Goal: Check status: Check status

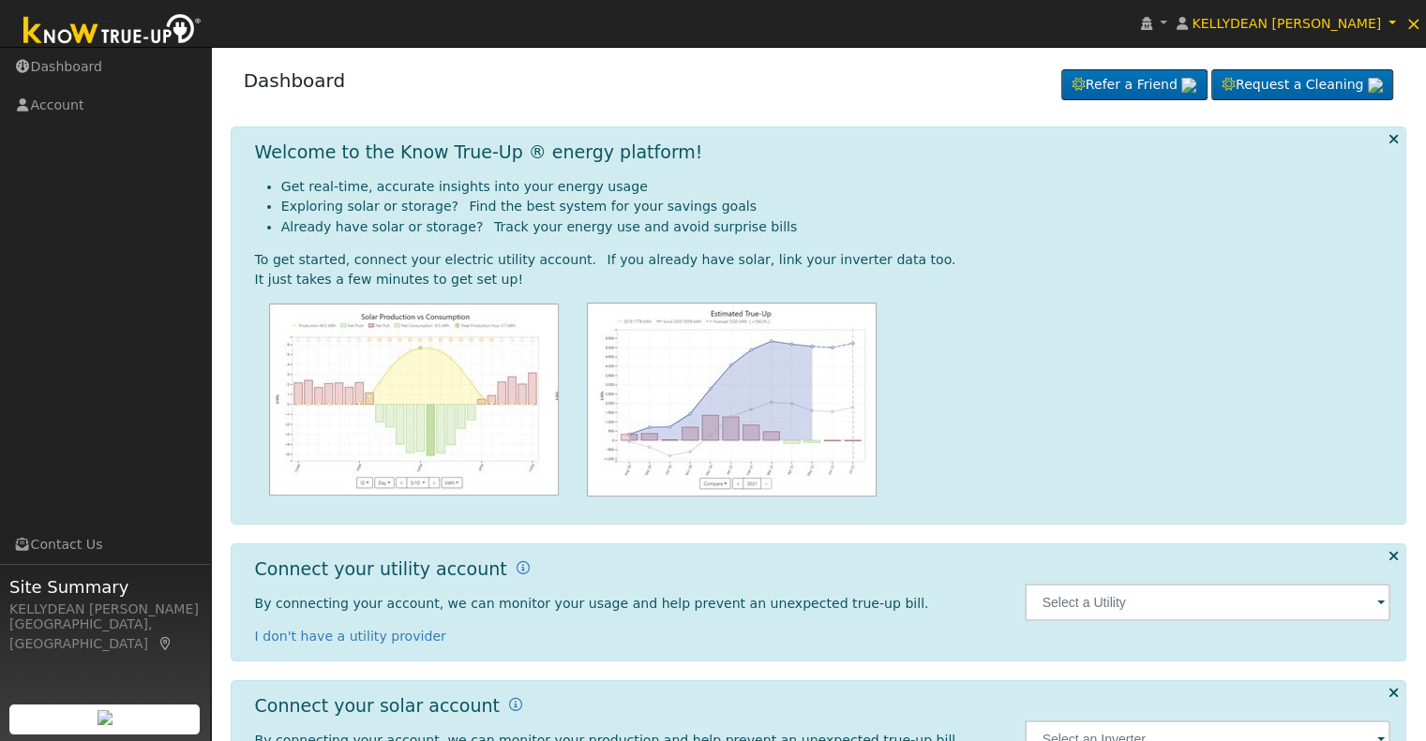
scroll to position [84, 0]
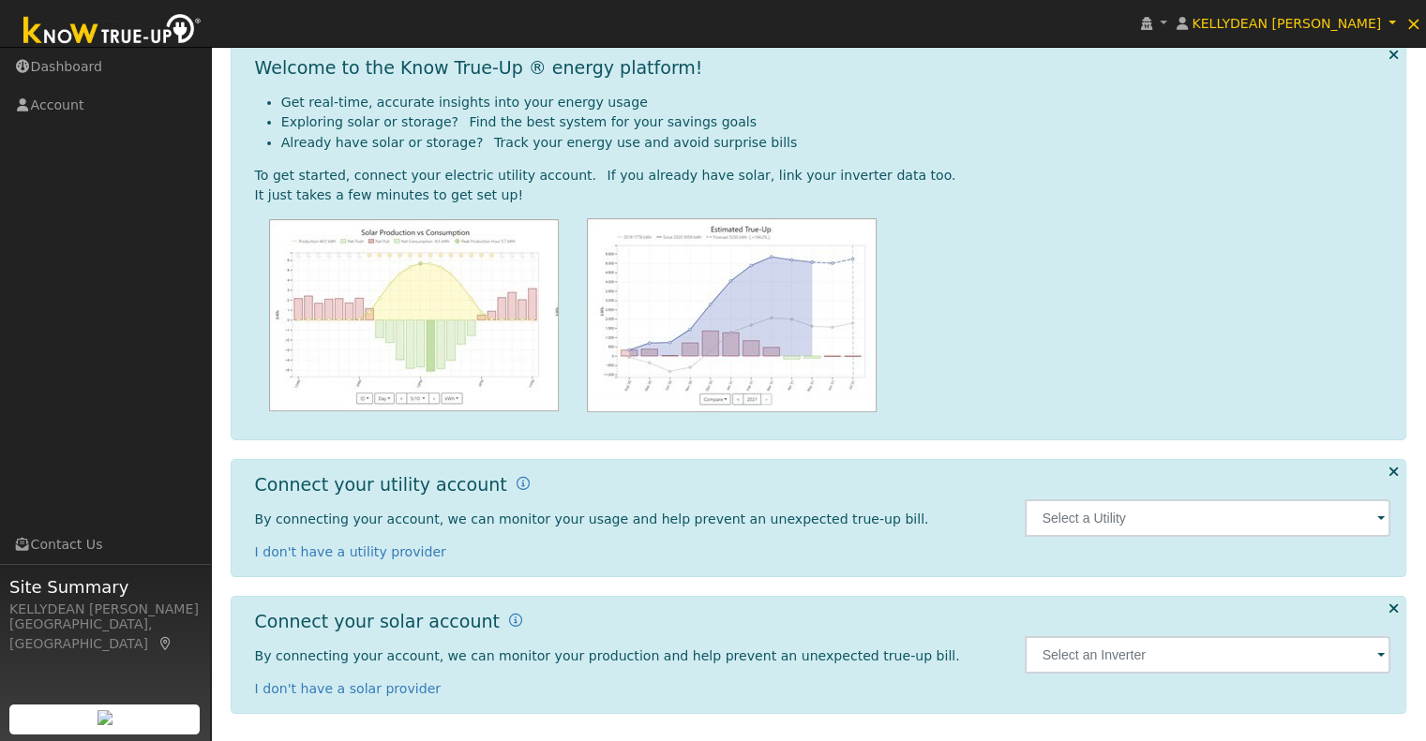
click at [1381, 515] on span at bounding box center [1380, 520] width 7 height 22
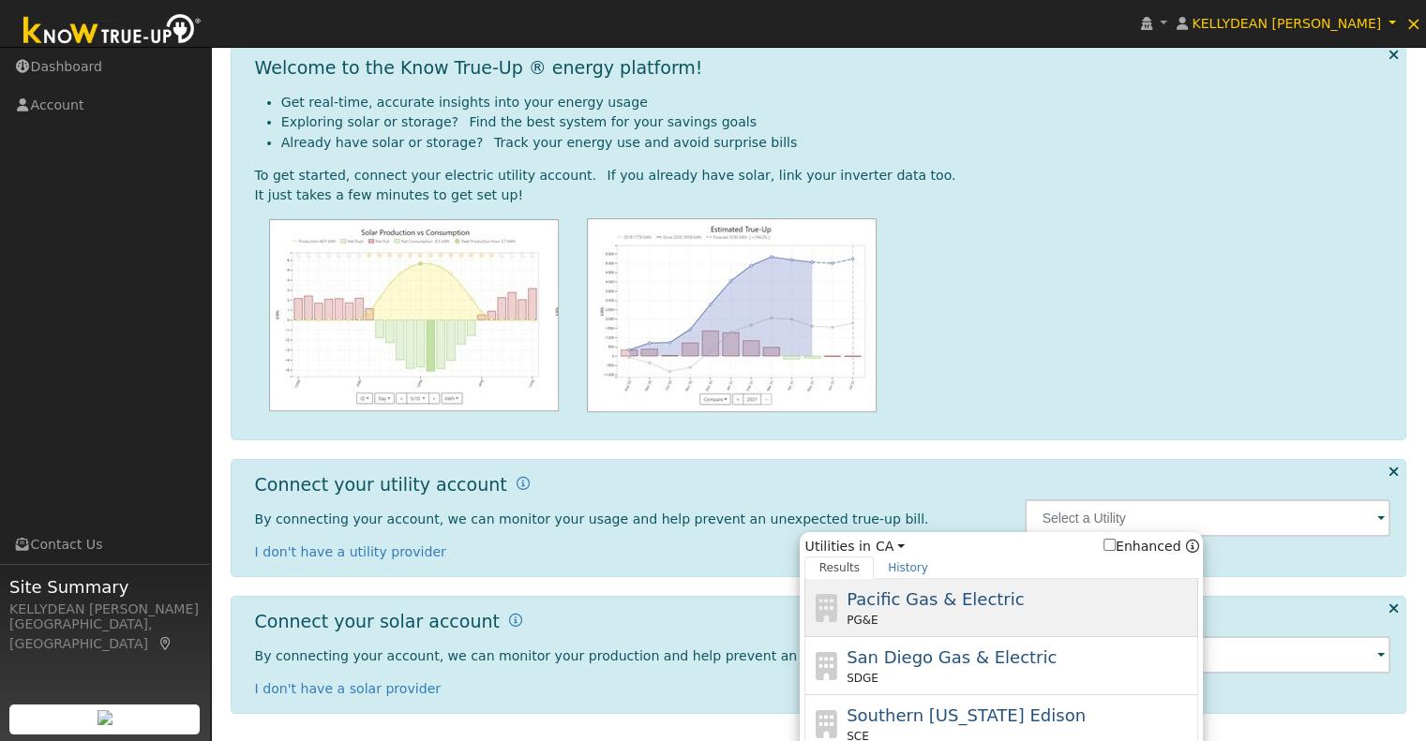
click at [967, 604] on span "Pacific Gas & Electric" at bounding box center [934, 600] width 177 height 20
type input "PG&E"
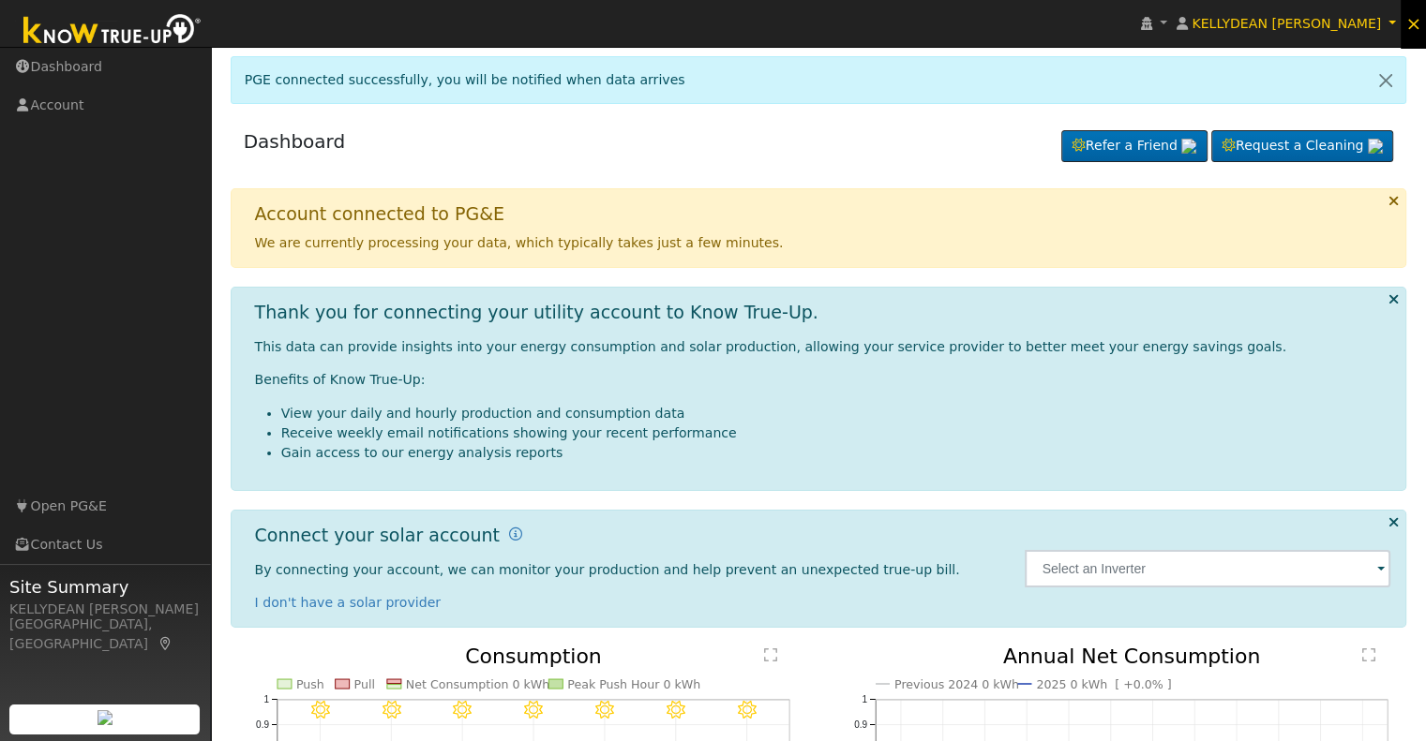
click at [1416, 22] on span "×" at bounding box center [1413, 23] width 16 height 22
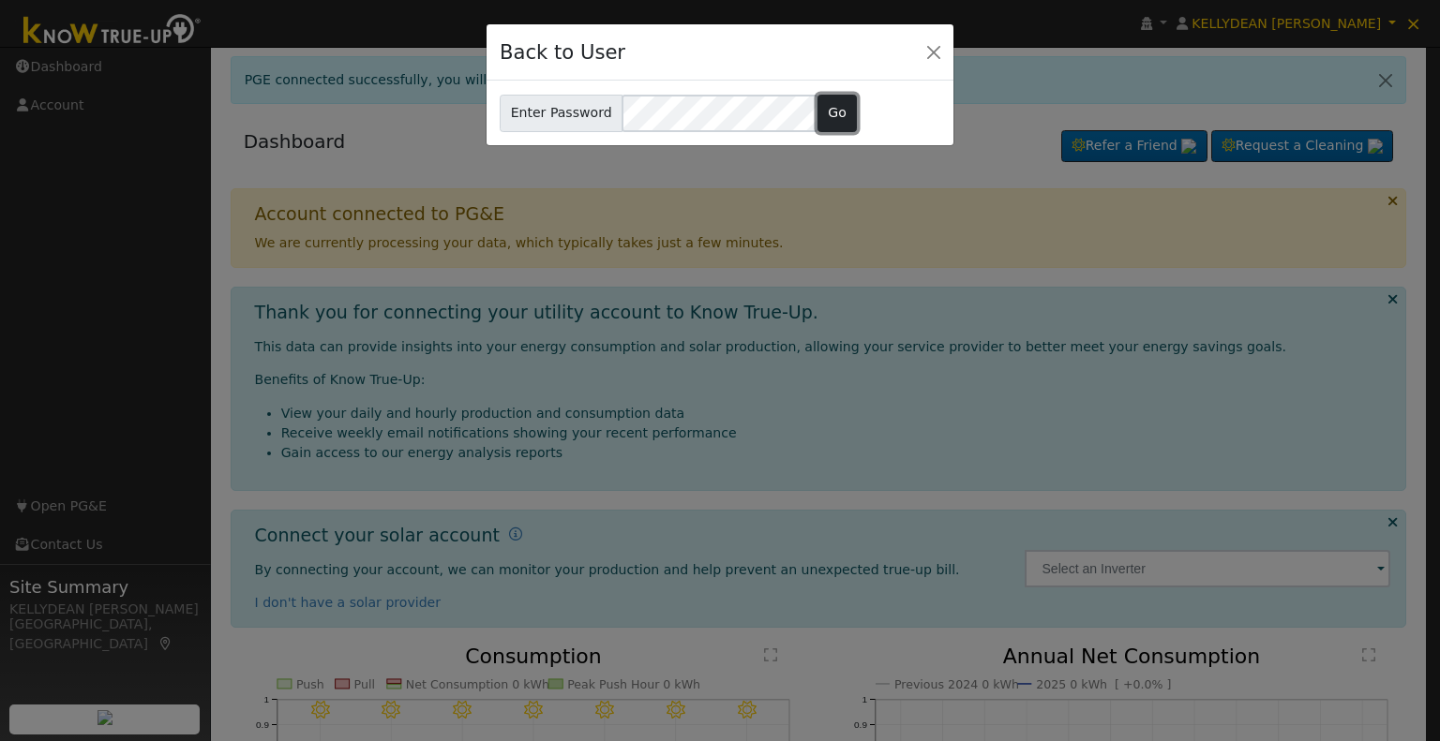
click at [822, 107] on button "Go" at bounding box center [837, 113] width 40 height 37
